Goal: Task Accomplishment & Management: Use online tool/utility

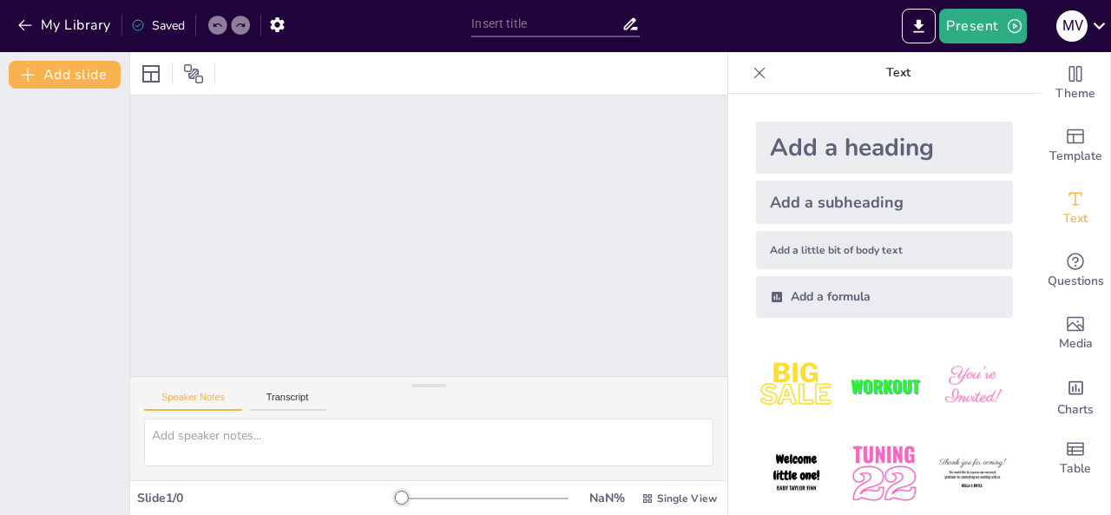
click at [788, 378] on img at bounding box center [796, 385] width 81 height 81
drag, startPoint x: 1029, startPoint y: 132, endPoint x: 1022, endPoint y: 358, distance: 225.8
click at [1022, 358] on div "Theme Template Text Questions Media Charts Table Text Add a heading Add a subhe…" at bounding box center [919, 283] width 383 height 463
drag, startPoint x: 1025, startPoint y: 260, endPoint x: 1019, endPoint y: 396, distance: 136.4
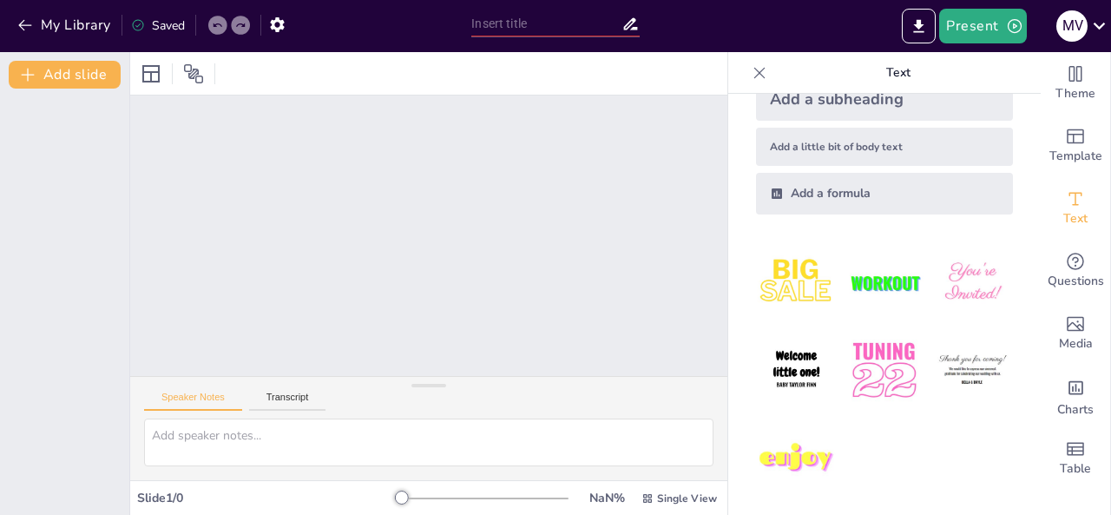
scroll to position [107, 0]
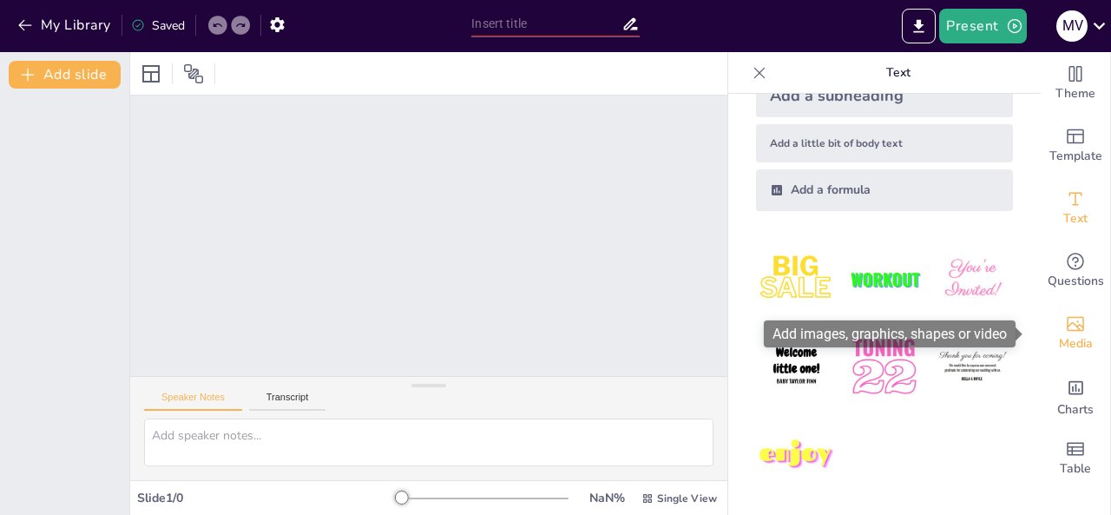
click at [1065, 327] on icon "Add images, graphics, shapes or video" at bounding box center [1075, 323] width 21 height 21
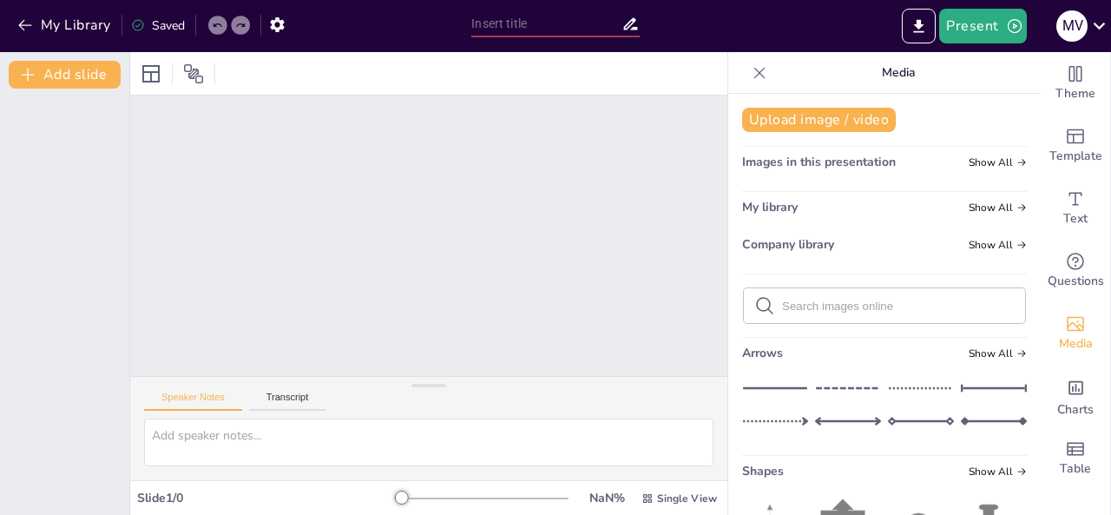
click at [411, 157] on div at bounding box center [428, 235] width 597 height 280
click at [524, 26] on input "text" at bounding box center [545, 23] width 149 height 25
click at [41, 66] on button "Add slide" at bounding box center [65, 75] width 112 height 28
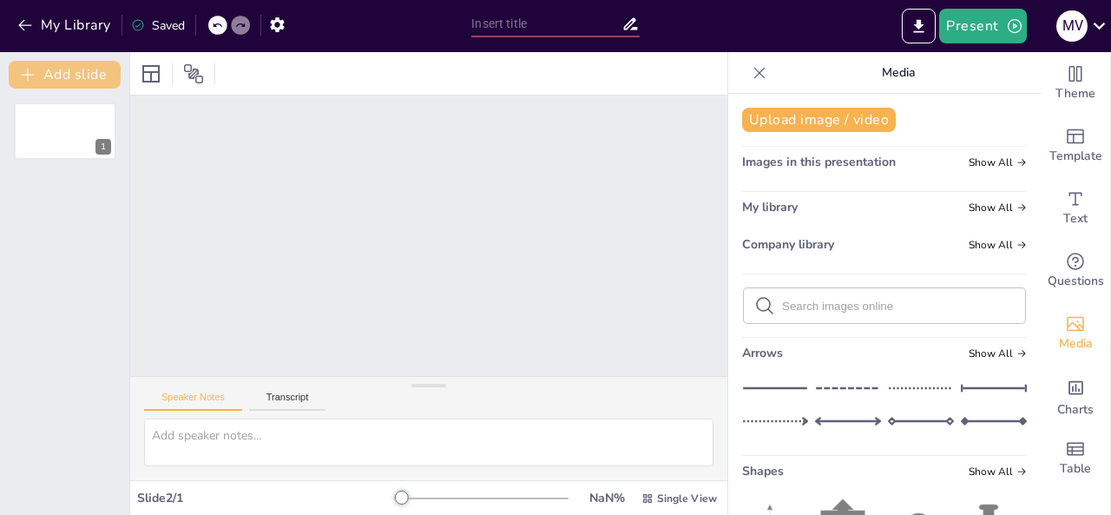
click at [62, 77] on button "Add slide" at bounding box center [65, 75] width 112 height 28
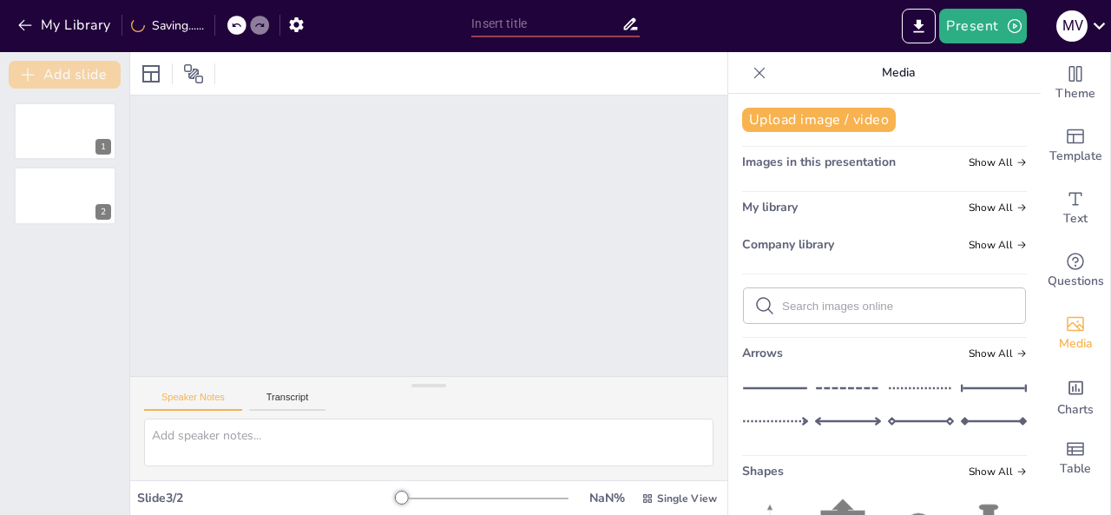
click at [62, 77] on button "Add slide" at bounding box center [65, 75] width 112 height 28
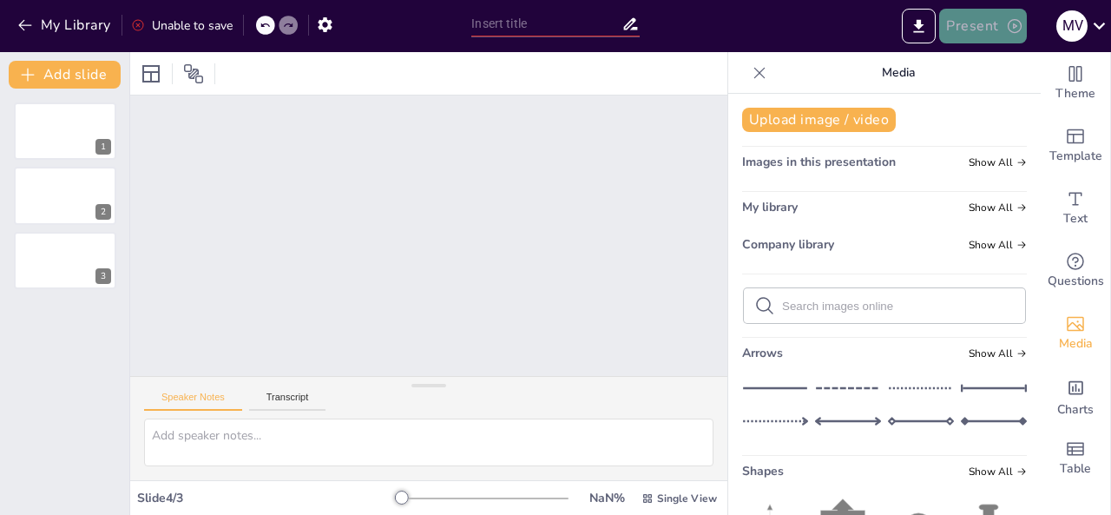
click at [975, 28] on button "Present" at bounding box center [982, 26] width 87 height 35
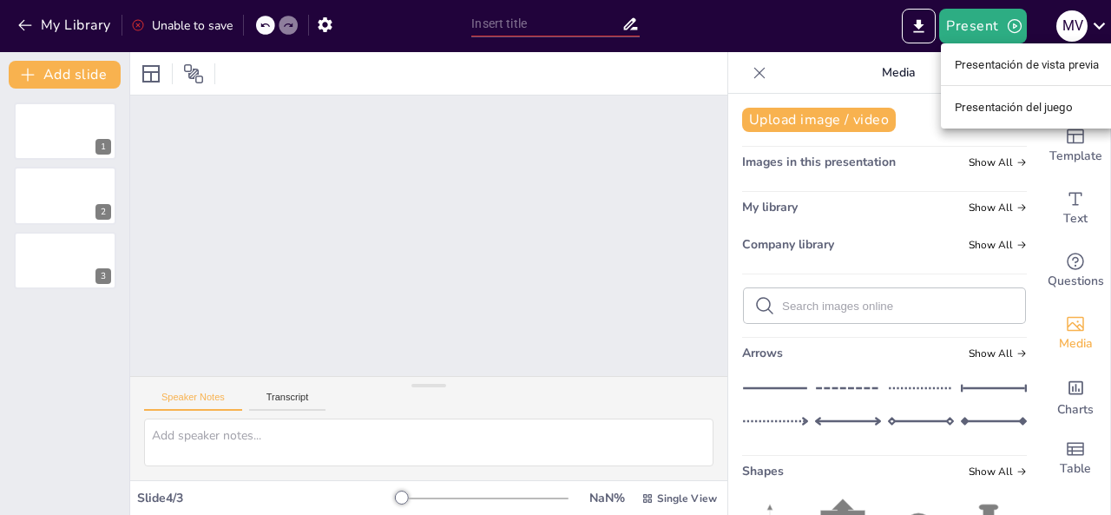
click at [905, 30] on div at bounding box center [555, 257] width 1111 height 515
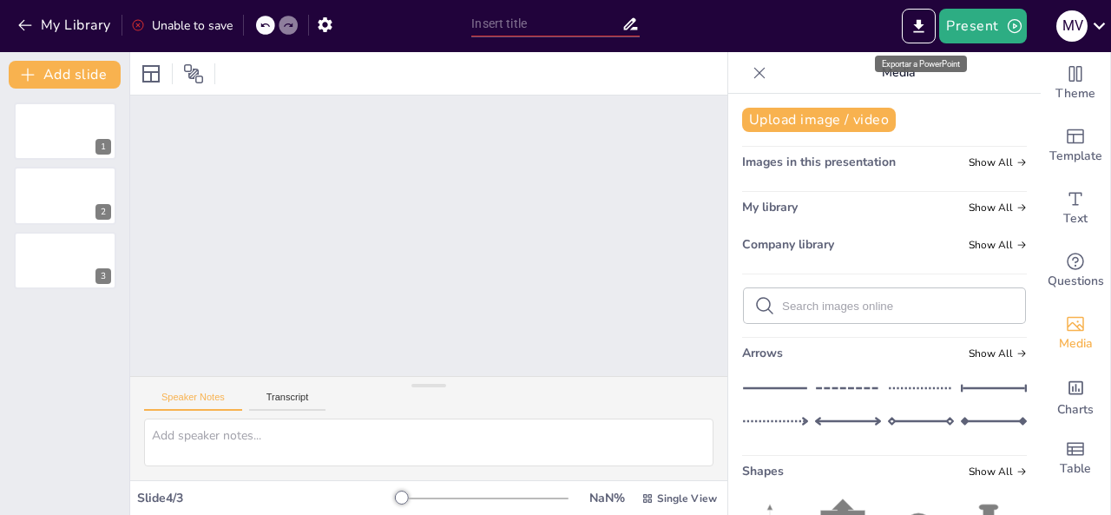
click at [917, 30] on icon "Export to PowerPoint" at bounding box center [919, 26] width 18 height 18
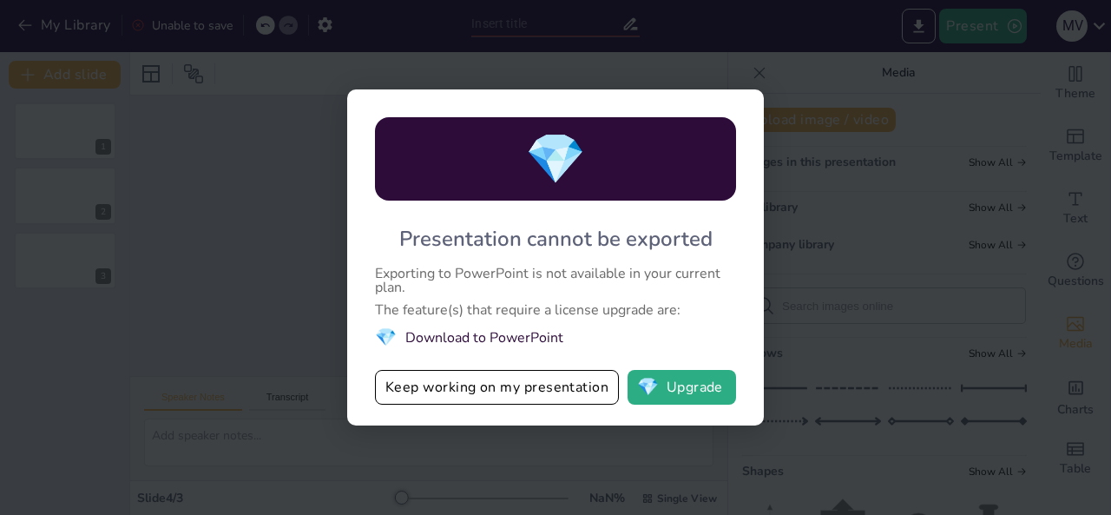
click at [924, 31] on div "💎 Presentation cannot be exported Exporting to PowerPoint is not available in y…" at bounding box center [555, 257] width 1111 height 515
drag, startPoint x: 775, startPoint y: 264, endPoint x: 772, endPoint y: 253, distance: 11.0
click at [775, 260] on div "💎 Presentation cannot be exported Exporting to PowerPoint is not available in y…" at bounding box center [555, 257] width 1111 height 515
